Goal: Information Seeking & Learning: Learn about a topic

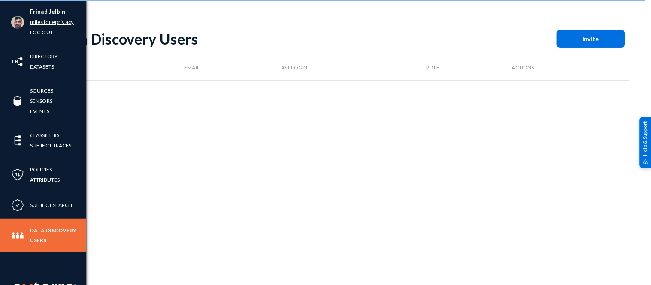
click at [55, 23] on link "milestoneprivacy" at bounding box center [52, 22] width 44 height 10
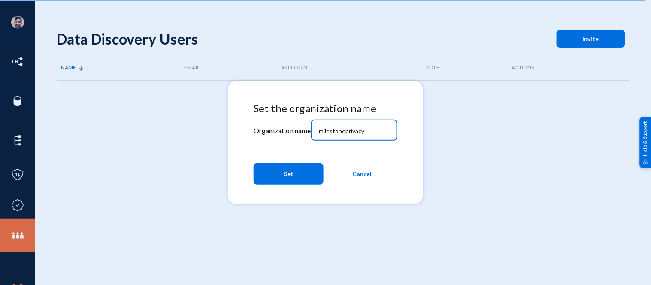
drag, startPoint x: 369, startPoint y: 133, endPoint x: 314, endPoint y: 130, distance: 55.4
click at [315, 130] on div "milestoneprivacy" at bounding box center [354, 129] width 86 height 22
type input "bhm"
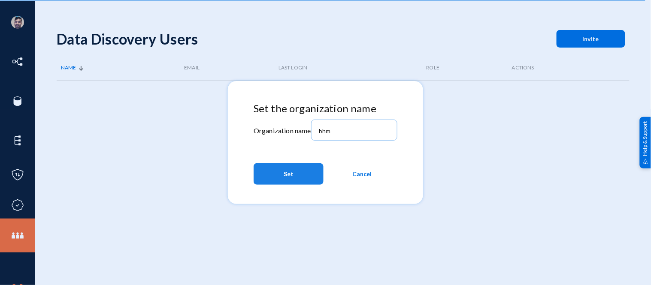
click at [296, 169] on button "Set" at bounding box center [289, 174] width 70 height 21
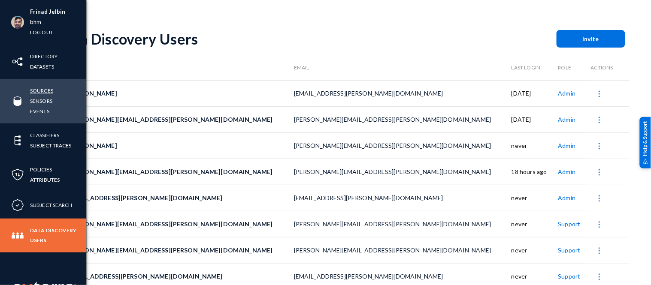
click at [45, 90] on link "Sources" at bounding box center [41, 91] width 23 height 10
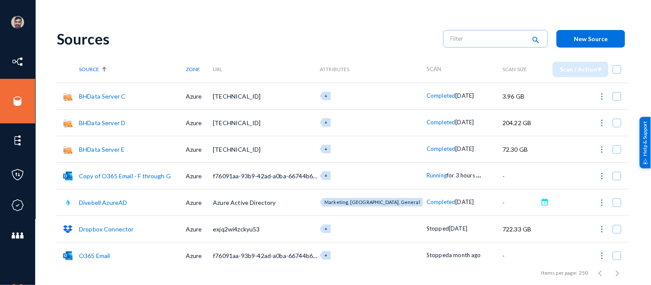
click at [427, 174] on span "Running" at bounding box center [437, 175] width 20 height 7
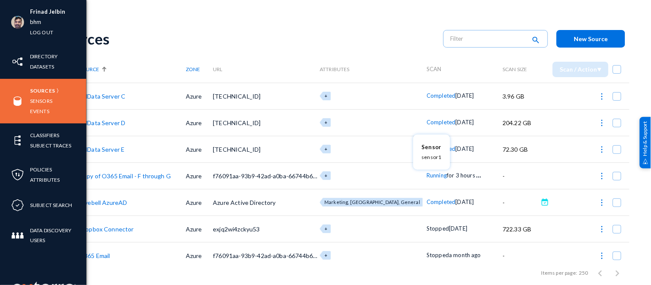
click at [21, 104] on div at bounding box center [325, 142] width 651 height 285
click at [38, 112] on link "Events" at bounding box center [39, 111] width 19 height 10
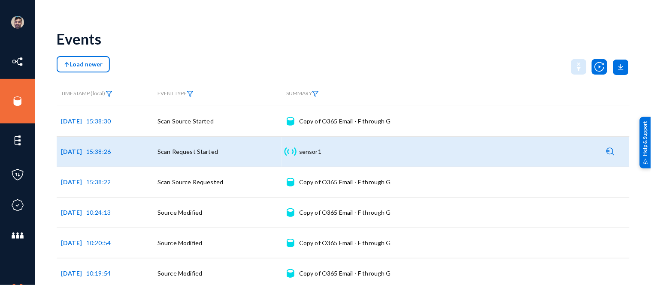
click at [607, 149] on img at bounding box center [611, 152] width 8 height 8
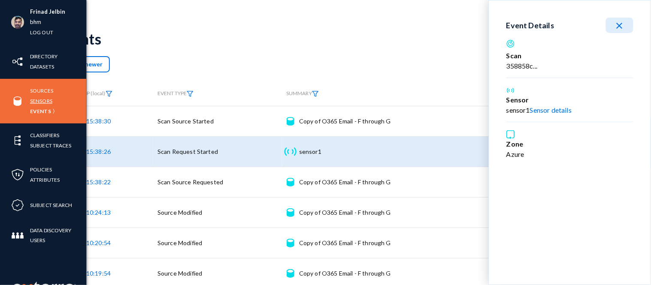
click at [39, 101] on link "Sensors" at bounding box center [41, 101] width 22 height 10
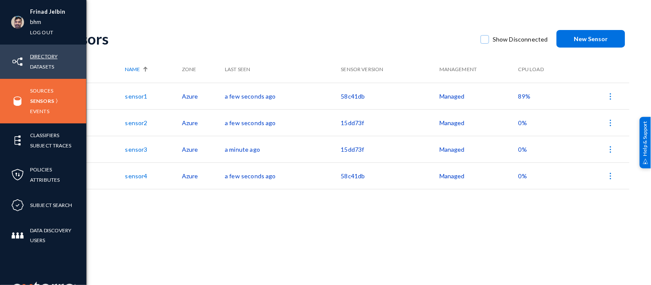
click at [37, 56] on link "Directory" at bounding box center [43, 57] width 27 height 10
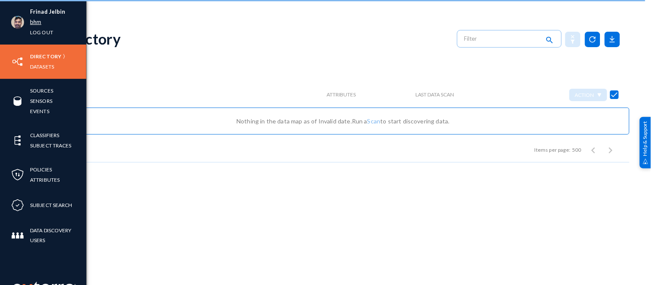
click at [37, 20] on link "bhm" at bounding box center [35, 22] width 11 height 10
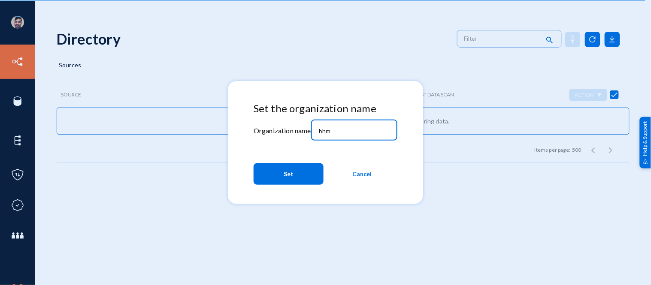
drag, startPoint x: 336, startPoint y: 129, endPoint x: 293, endPoint y: 127, distance: 43.0
click at [293, 127] on div "Set the organization name Organization name bhm Set Cancel" at bounding box center [326, 146] width 144 height 86
type input "russel"
click at [300, 177] on button "Set" at bounding box center [289, 174] width 70 height 21
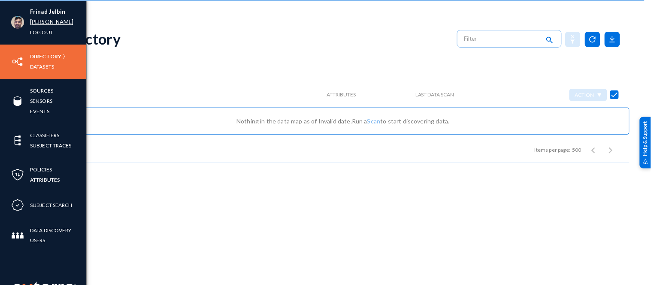
click at [38, 23] on link "[PERSON_NAME]" at bounding box center [52, 22] width 44 height 10
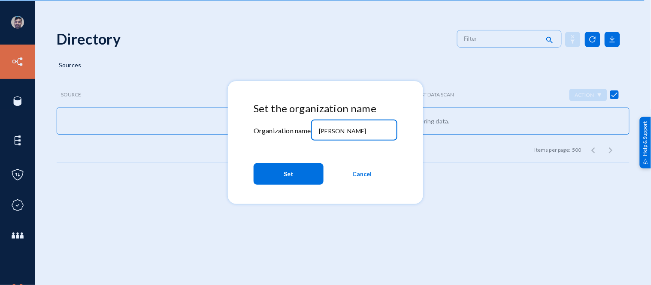
drag, startPoint x: 349, startPoint y: 130, endPoint x: 283, endPoint y: 135, distance: 65.9
click at [283, 135] on div "Set the organization name Organization name russel Set Cancel" at bounding box center [326, 146] width 144 height 86
type input "milestoneprivacy"
click at [283, 173] on button "Set" at bounding box center [289, 174] width 70 height 21
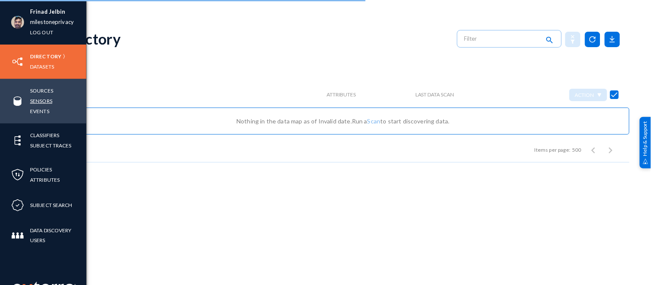
click at [39, 100] on link "Sensors" at bounding box center [41, 101] width 22 height 10
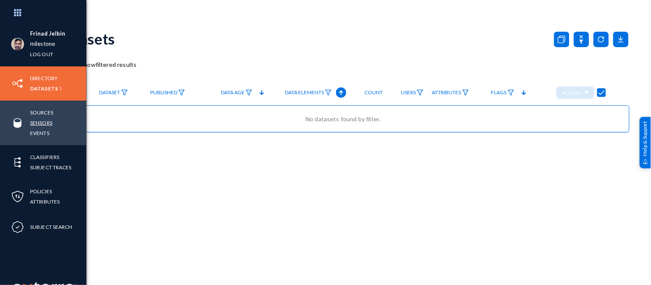
click at [40, 121] on link "Sensors" at bounding box center [41, 123] width 22 height 10
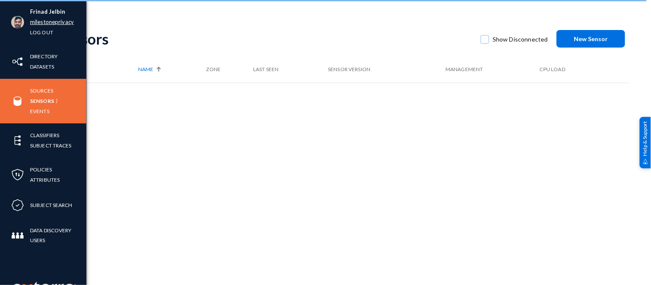
click at [45, 23] on link "milestoneprivacy" at bounding box center [52, 22] width 44 height 10
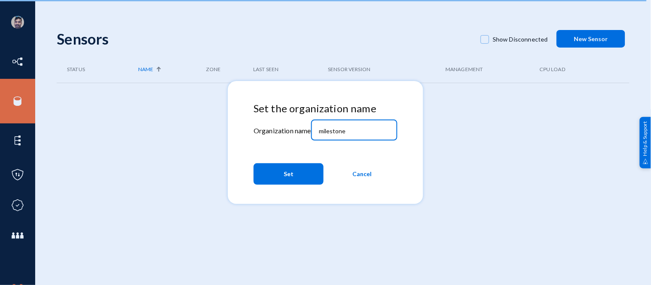
drag, startPoint x: 350, startPoint y: 130, endPoint x: 299, endPoint y: 127, distance: 51.1
click at [299, 127] on div "Set the organization name Organization name milestone Set Cancel" at bounding box center [326, 146] width 144 height 86
type input "bhm"
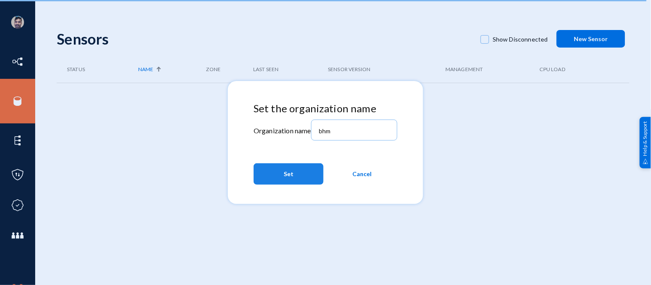
click at [294, 174] on button "Set" at bounding box center [289, 174] width 70 height 21
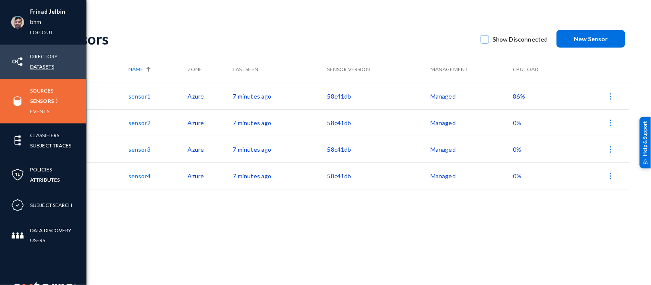
click at [40, 67] on link "Datasets" at bounding box center [42, 67] width 24 height 10
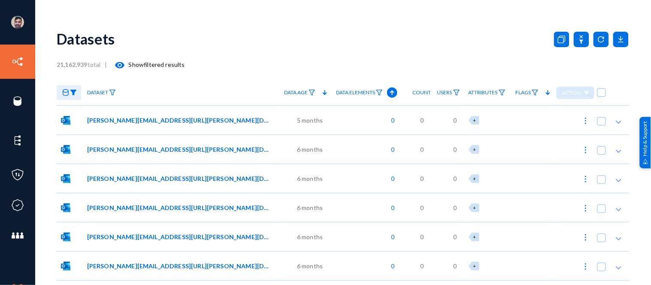
click at [74, 91] on img at bounding box center [73, 93] width 7 height 6
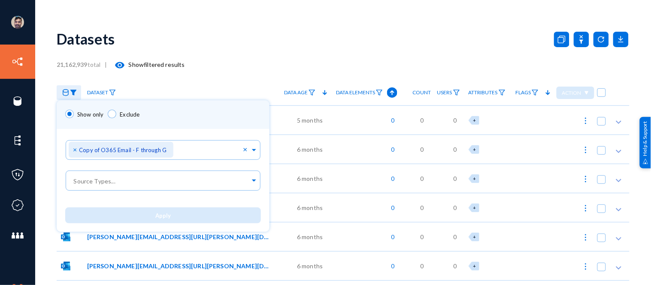
click at [198, 44] on div at bounding box center [325, 142] width 651 height 285
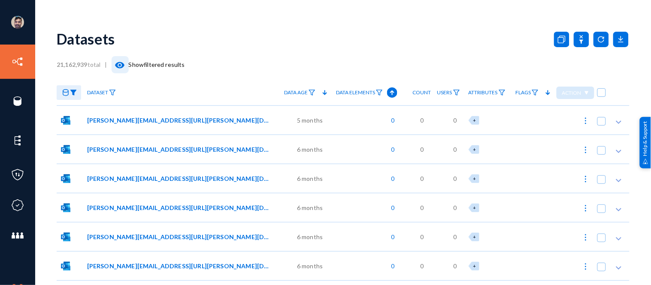
click at [118, 66] on mat-icon "visibility" at bounding box center [120, 65] width 10 height 10
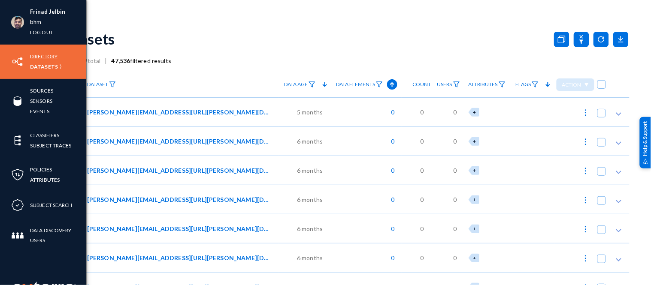
click at [48, 55] on link "Directory" at bounding box center [43, 57] width 27 height 10
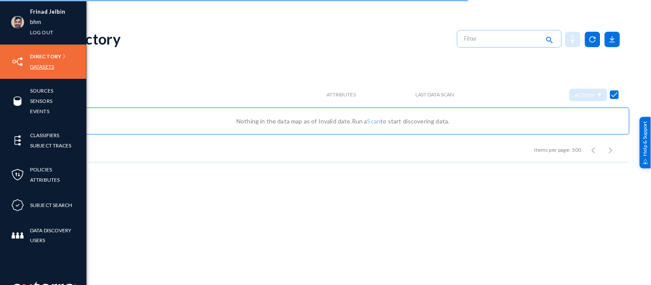
click at [40, 62] on link "Datasets" at bounding box center [42, 67] width 24 height 10
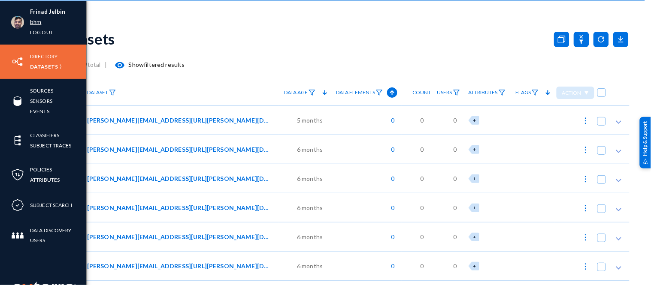
click at [37, 23] on link "bhm" at bounding box center [35, 22] width 11 height 10
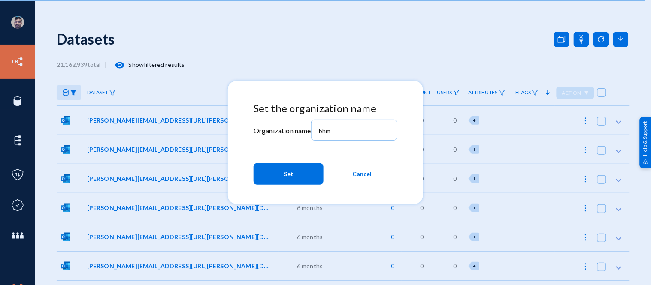
click at [358, 176] on span "Cancel" at bounding box center [362, 174] width 19 height 15
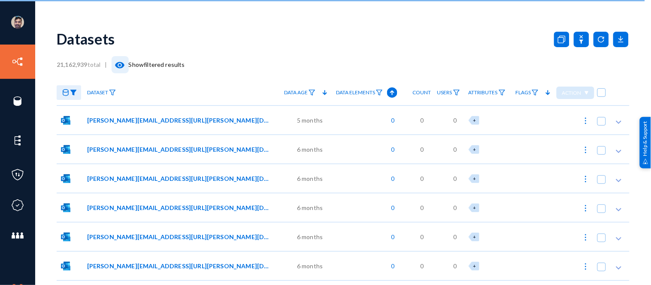
click at [122, 66] on mat-icon "visibility" at bounding box center [120, 65] width 10 height 10
